Goal: Task Accomplishment & Management: Manage account settings

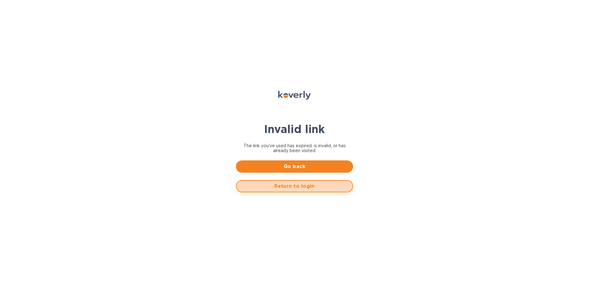
click at [298, 186] on span "Return to login" at bounding box center [294, 185] width 106 height 7
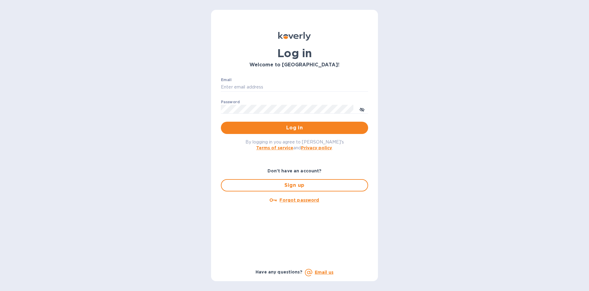
type input "khirsch@lanternawines.com"
click at [295, 126] on span "Log in" at bounding box center [294, 127] width 137 height 7
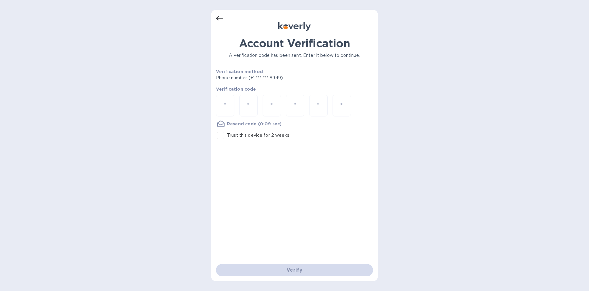
click at [225, 106] on input "number" at bounding box center [225, 105] width 8 height 11
type input "7"
type input "8"
type input "3"
type input "4"
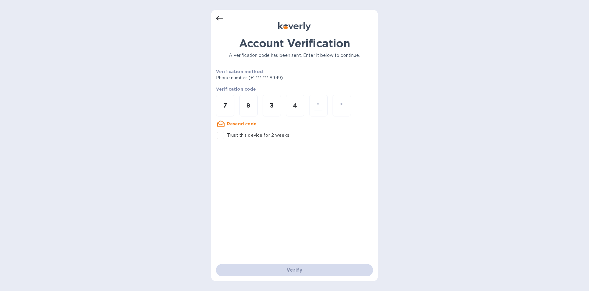
type input "4"
type input "0"
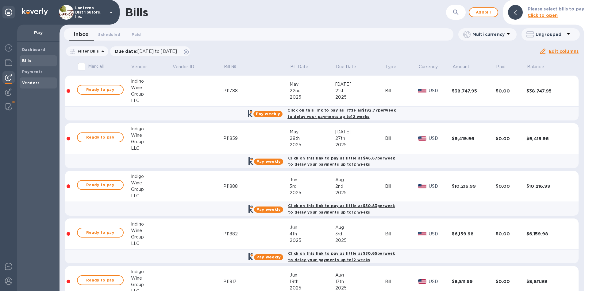
click at [40, 84] on span "Vendors" at bounding box center [38, 83] width 33 height 6
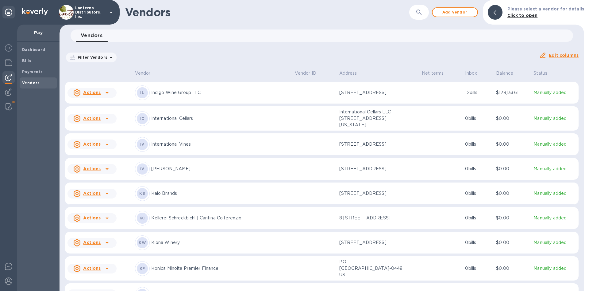
scroll to position [1841, 0]
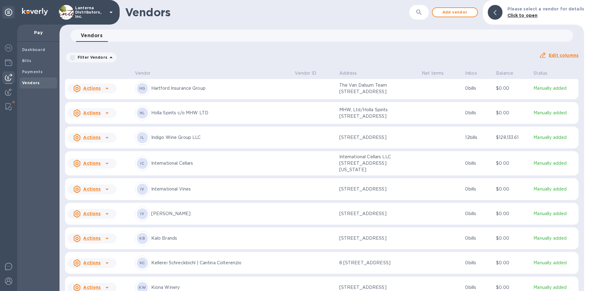
click at [105, 141] on icon at bounding box center [106, 137] width 7 height 7
click at [170, 145] on div at bounding box center [294, 145] width 589 height 291
click at [78, 141] on icon at bounding box center [76, 137] width 7 height 7
click at [427, 150] on div at bounding box center [294, 145] width 589 height 291
click at [159, 141] on p "Indigo Wine Group LLC" at bounding box center [220, 137] width 139 height 6
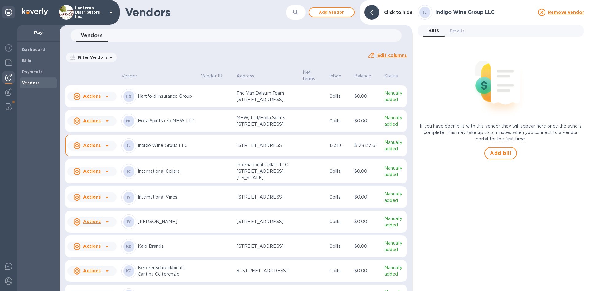
scroll to position [1863, 0]
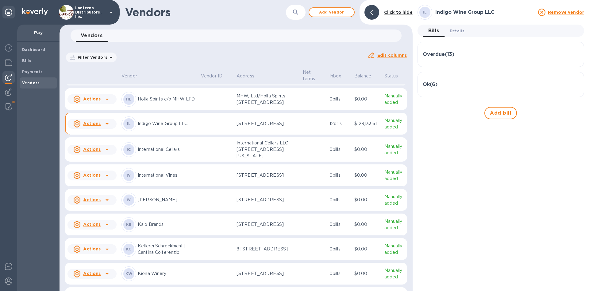
click at [461, 31] on span "Details 0" at bounding box center [457, 31] width 15 height 6
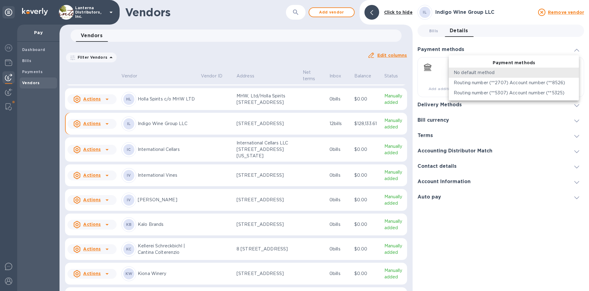
click at [574, 73] on body "Lanterna Distributors, Inc. Pay Dashboard Bills Payments Vendors Vendors ​ Add …" at bounding box center [294, 145] width 589 height 291
click at [578, 180] on div at bounding box center [294, 145] width 589 height 291
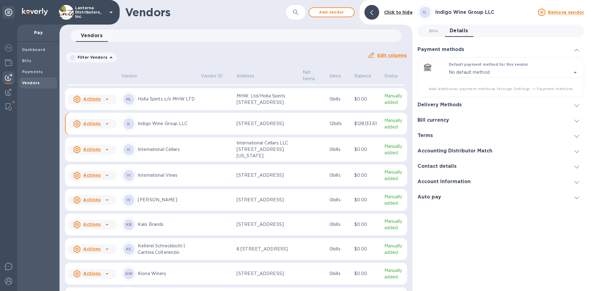
click at [576, 181] on icon at bounding box center [576, 182] width 5 height 3
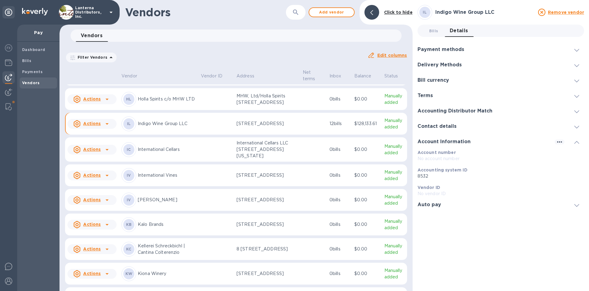
click at [461, 66] on div "Delivery Methods" at bounding box center [442, 65] width 49 height 6
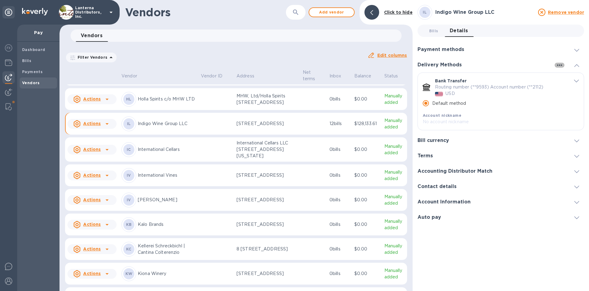
click at [561, 65] on icon "button" at bounding box center [559, 64] width 5 height 1
click at [564, 77] on p "Add new" at bounding box center [567, 78] width 20 height 6
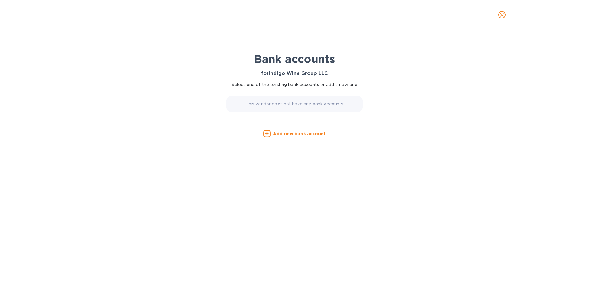
click at [289, 136] on u "Add new bank account" at bounding box center [299, 133] width 53 height 5
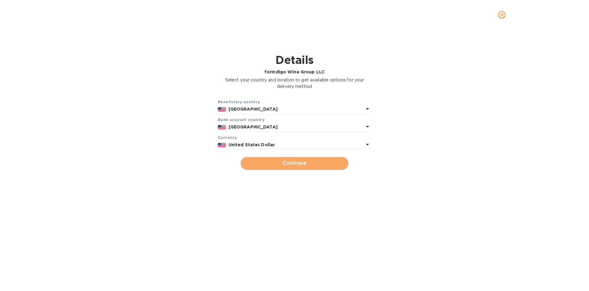
click at [305, 160] on span "Continue" at bounding box center [295, 162] width 98 height 7
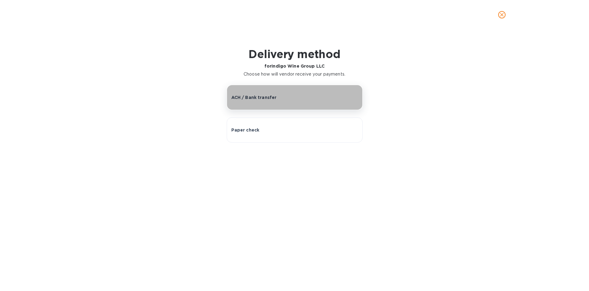
click at [277, 98] on div "ACH / Bank transfer" at bounding box center [294, 97] width 127 height 6
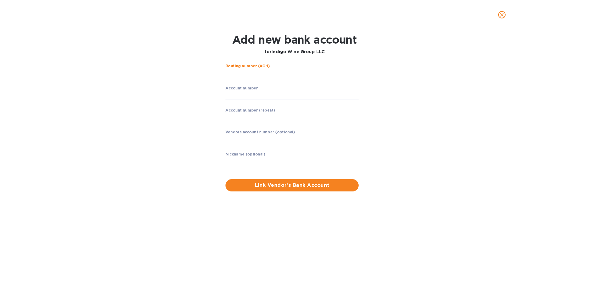
click at [232, 76] on input "string" at bounding box center [291, 73] width 133 height 9
click at [276, 96] on input "string" at bounding box center [291, 95] width 133 height 9
click at [232, 80] on p "​" at bounding box center [291, 82] width 133 height 7
click at [232, 75] on input "string" at bounding box center [291, 73] width 133 height 9
click at [237, 76] on input "string" at bounding box center [291, 73] width 133 height 9
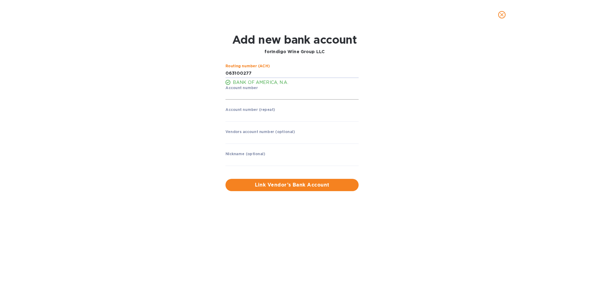
type input "063100277"
click at [240, 95] on input "string" at bounding box center [291, 95] width 133 height 9
click at [229, 97] on input "string" at bounding box center [291, 95] width 133 height 9
type input "003669242112"
click at [234, 116] on input "string" at bounding box center [291, 116] width 133 height 9
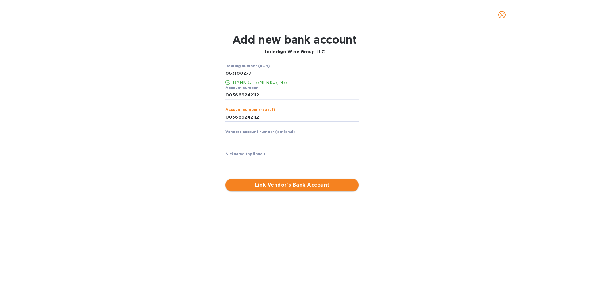
type input "003669242112"
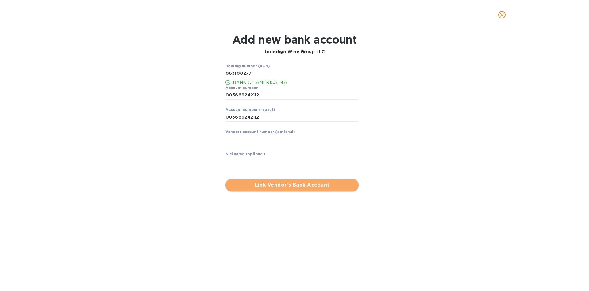
click at [270, 185] on span "Link Vendor’s Bank Account" at bounding box center [291, 184] width 123 height 7
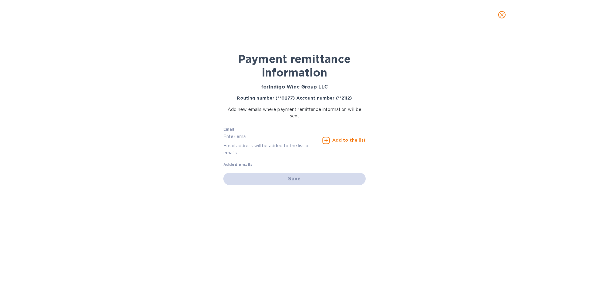
click at [258, 144] on p "Email address will be added to the list of emails" at bounding box center [271, 149] width 97 height 14
click at [257, 134] on input "text" at bounding box center [271, 136] width 97 height 9
click at [252, 138] on input "text" at bounding box center [271, 136] width 97 height 9
paste input "[PERSON_NAME][EMAIL_ADDRESS][DOMAIN_NAME]"
type input "[PERSON_NAME][EMAIL_ADDRESS][DOMAIN_NAME]"
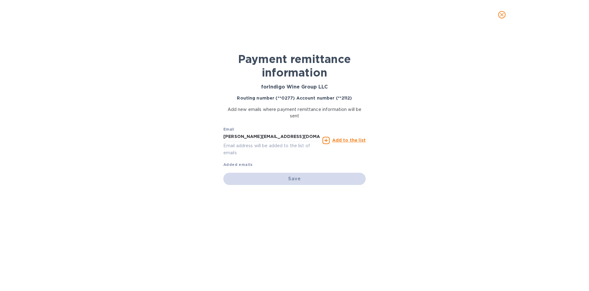
click at [348, 141] on u "Add to the list" at bounding box center [348, 139] width 33 height 5
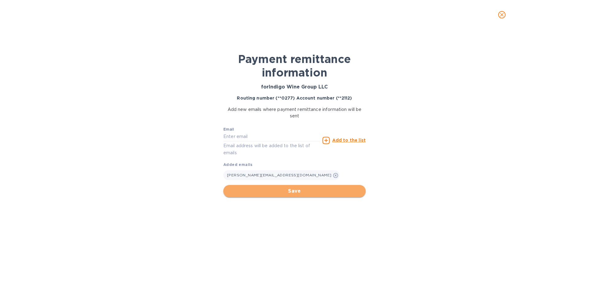
click at [296, 191] on span "Save" at bounding box center [294, 190] width 133 height 7
